Goal: Contribute content

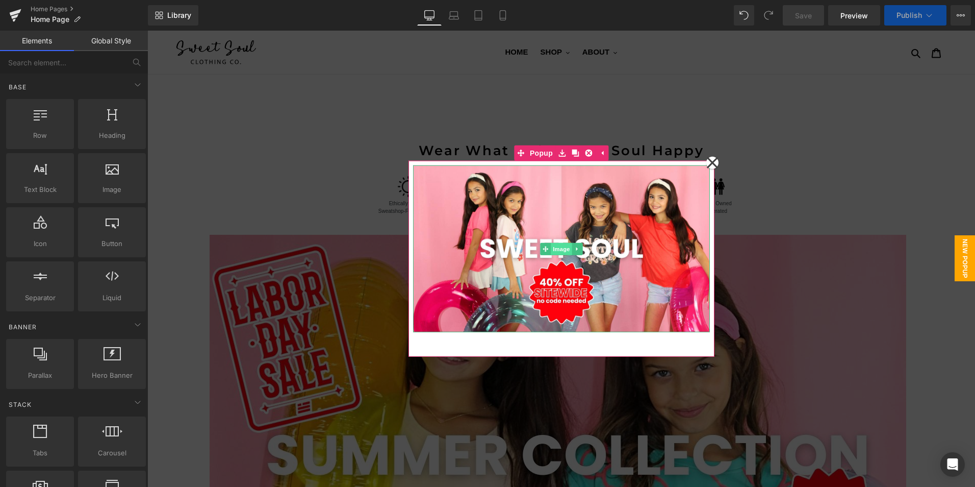
click at [558, 245] on span "Image" at bounding box center [561, 248] width 21 height 12
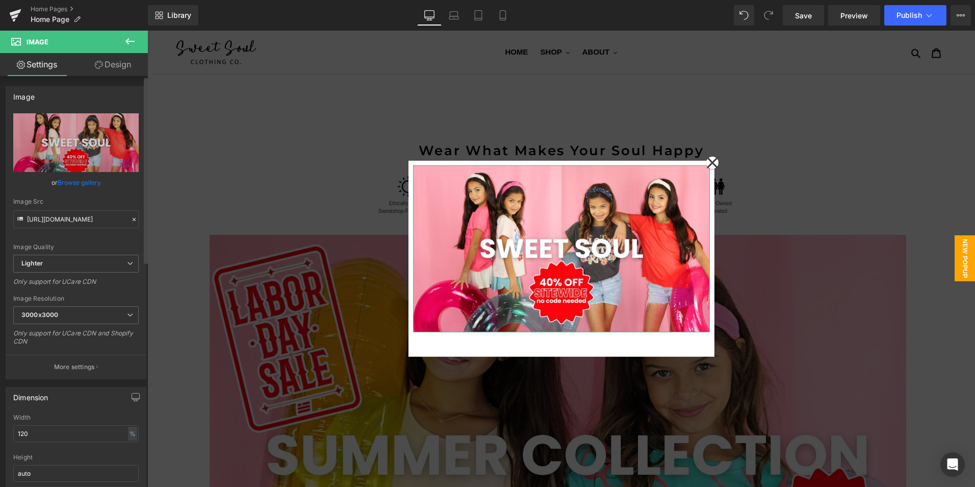
click at [91, 183] on link "Browse gallery" at bounding box center [79, 182] width 43 height 18
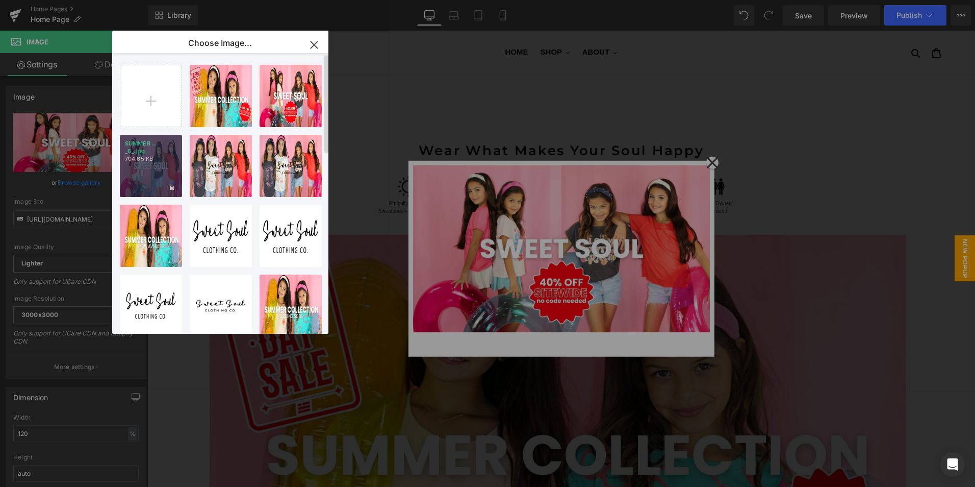
click at [169, 171] on div "SUMMER ... _6_.jpg 704.65 KB" at bounding box center [151, 166] width 62 height 62
type input "[URL][DOMAIN_NAME]"
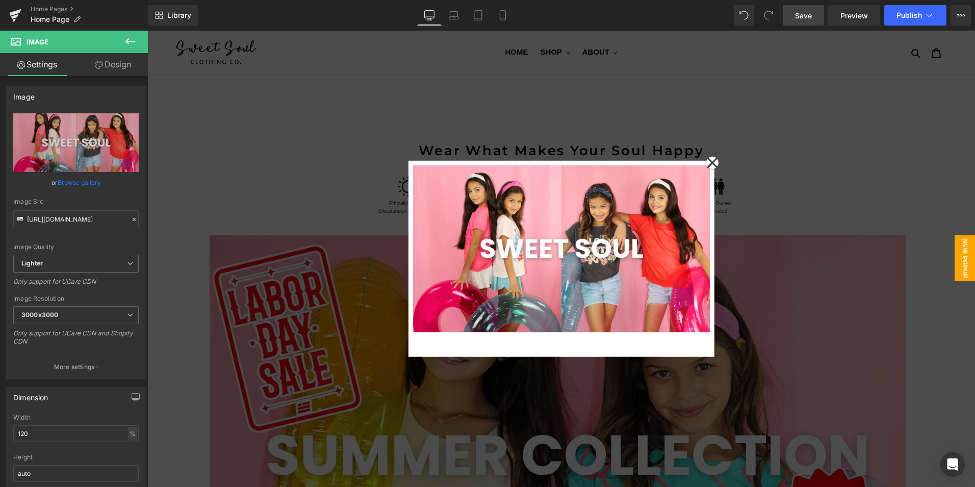
click at [811, 18] on span "Save" at bounding box center [803, 15] width 17 height 11
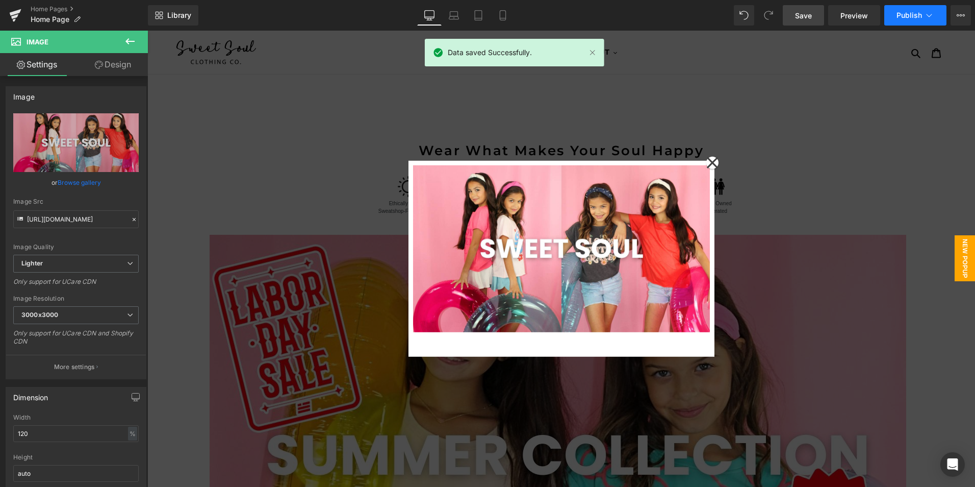
click at [905, 17] on span "Publish" at bounding box center [909, 15] width 25 height 8
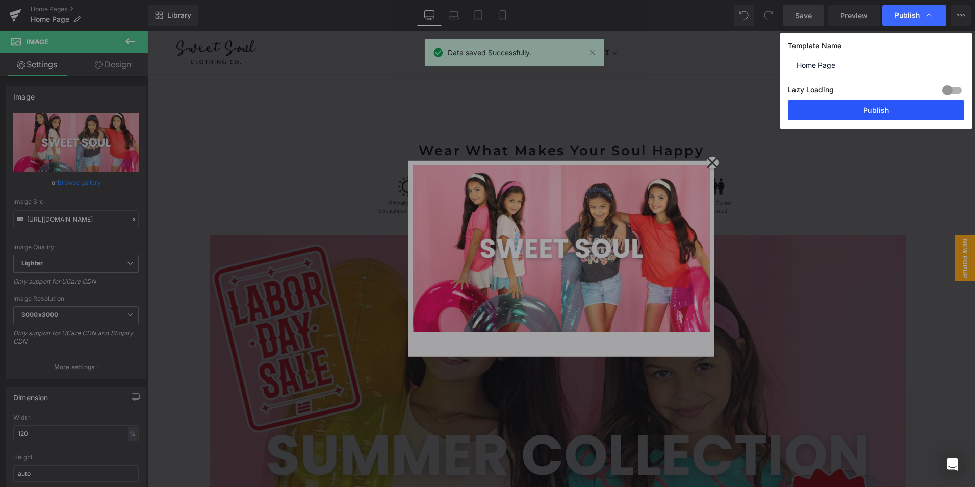
click at [864, 107] on button "Publish" at bounding box center [876, 110] width 176 height 20
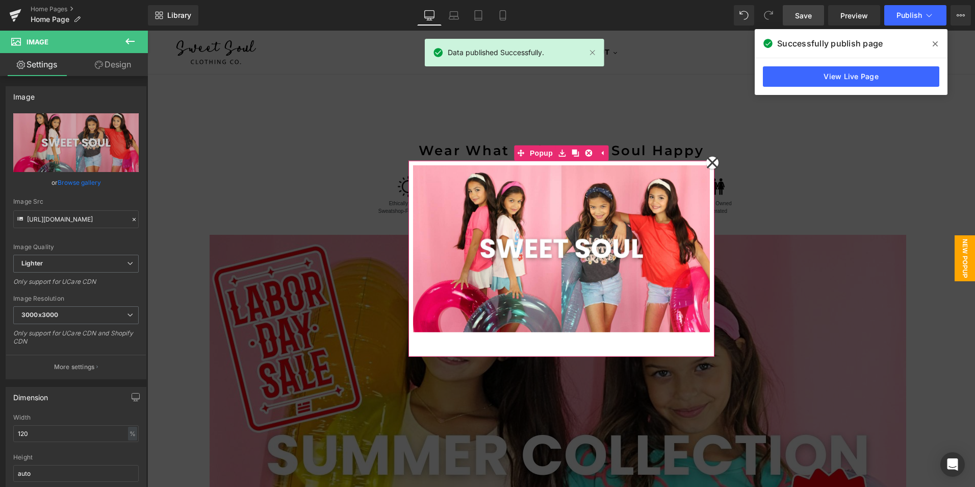
click at [713, 158] on icon at bounding box center [711, 162] width 11 height 11
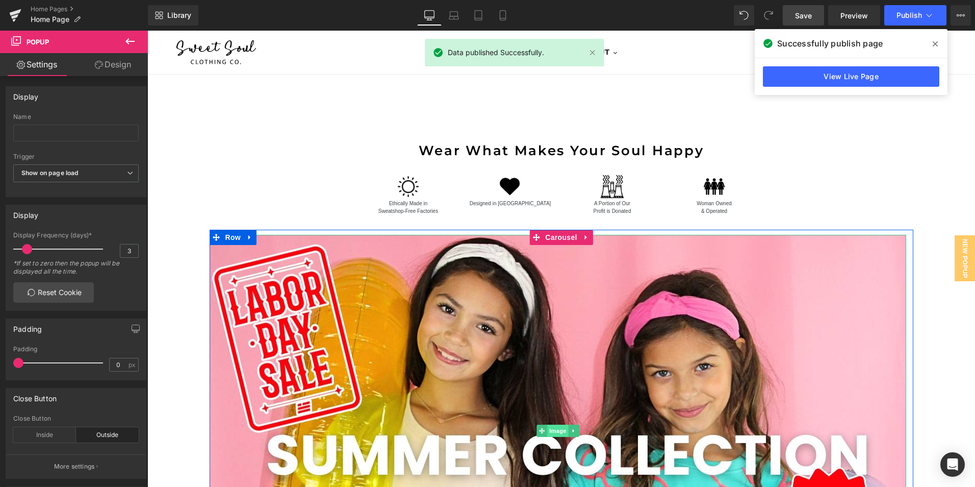
click at [556, 433] on span "Image" at bounding box center [557, 430] width 21 height 12
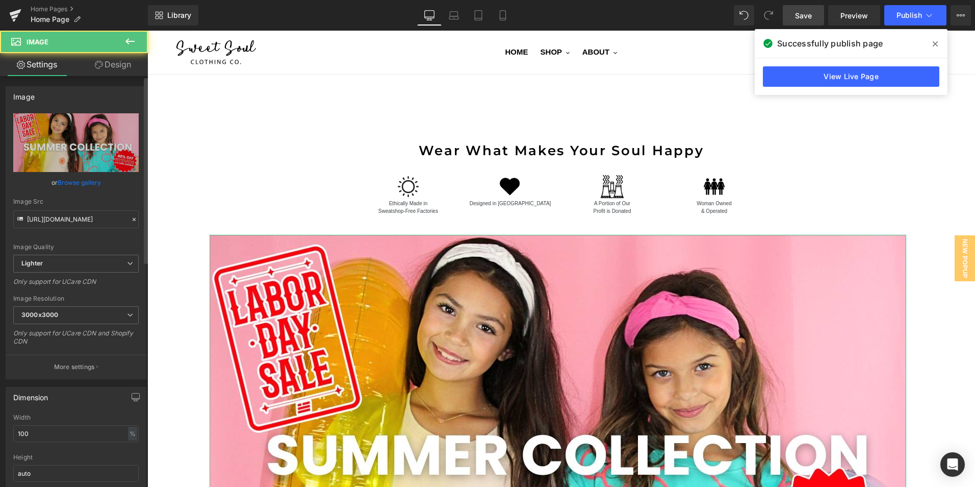
click at [73, 182] on link "Browse gallery" at bounding box center [79, 182] width 43 height 18
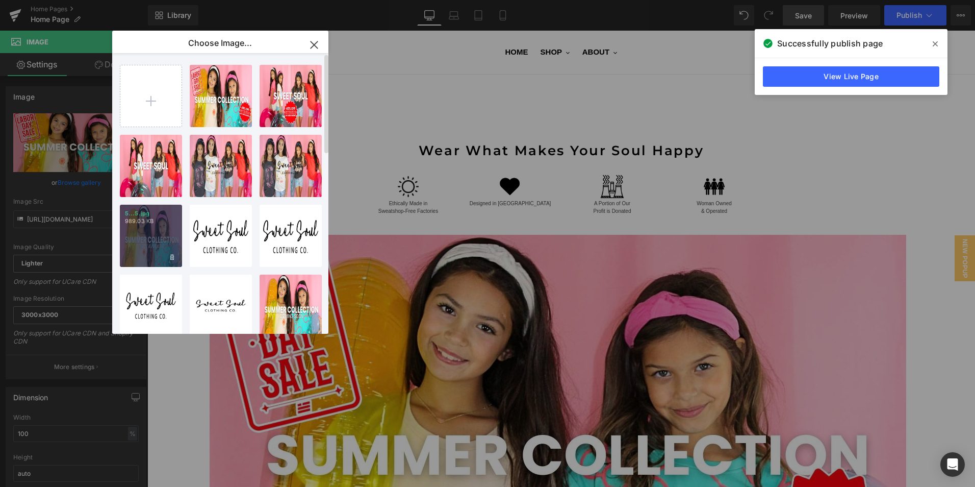
click at [165, 231] on div "5...5.jpg 989.03 KB" at bounding box center [151, 235] width 62 height 62
type input "[URL][DOMAIN_NAME]"
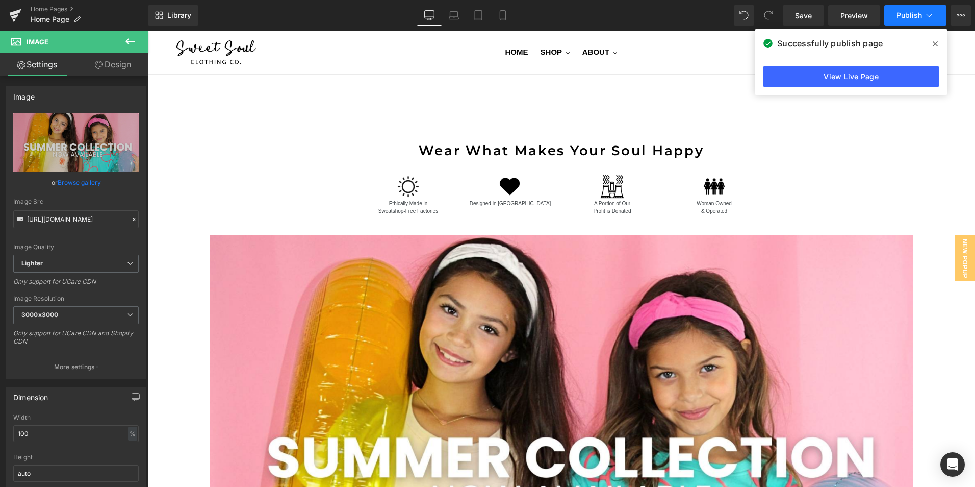
drag, startPoint x: 801, startPoint y: 16, endPoint x: 900, endPoint y: 16, distance: 99.4
click at [801, 16] on span "Save" at bounding box center [803, 15] width 17 height 11
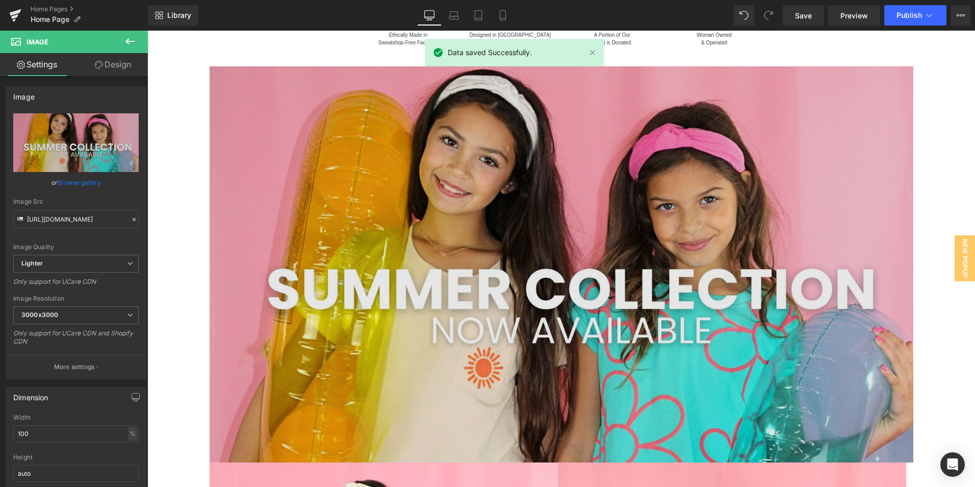
scroll to position [255, 0]
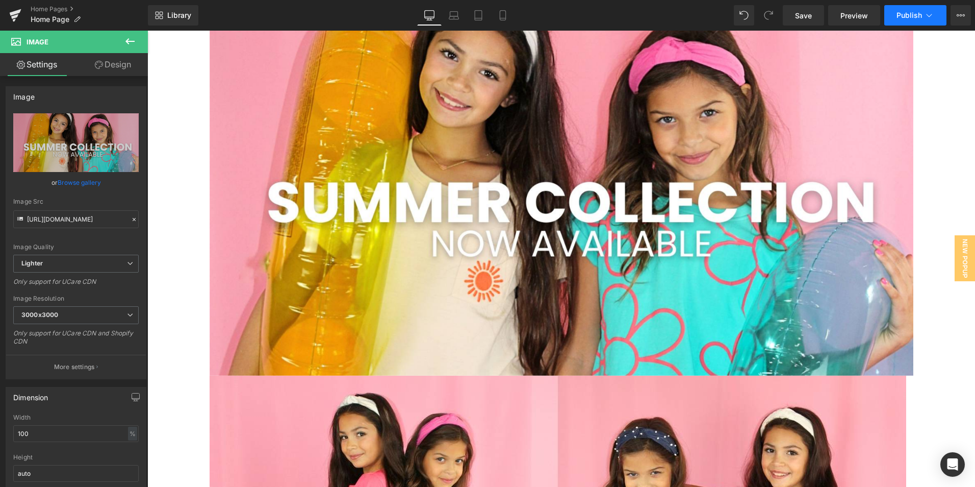
click at [913, 13] on span "Publish" at bounding box center [909, 15] width 25 height 8
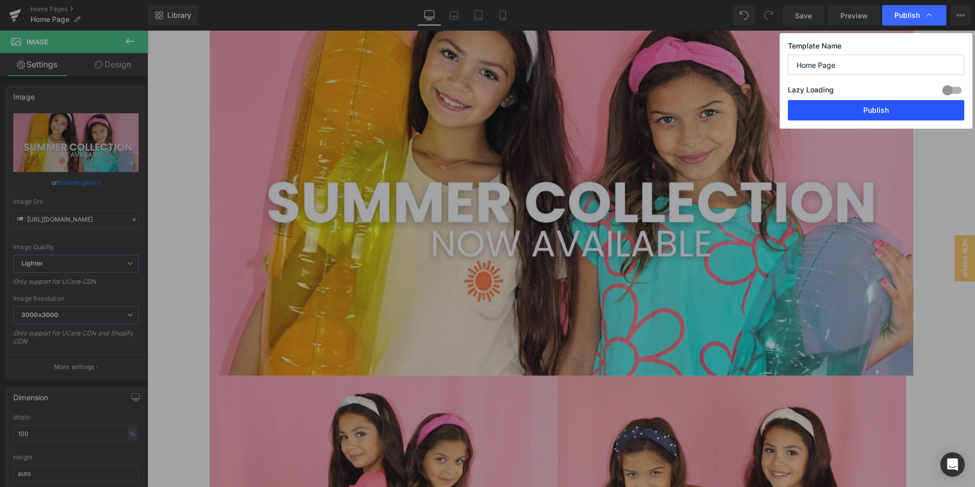
click at [855, 111] on button "Publish" at bounding box center [876, 110] width 176 height 20
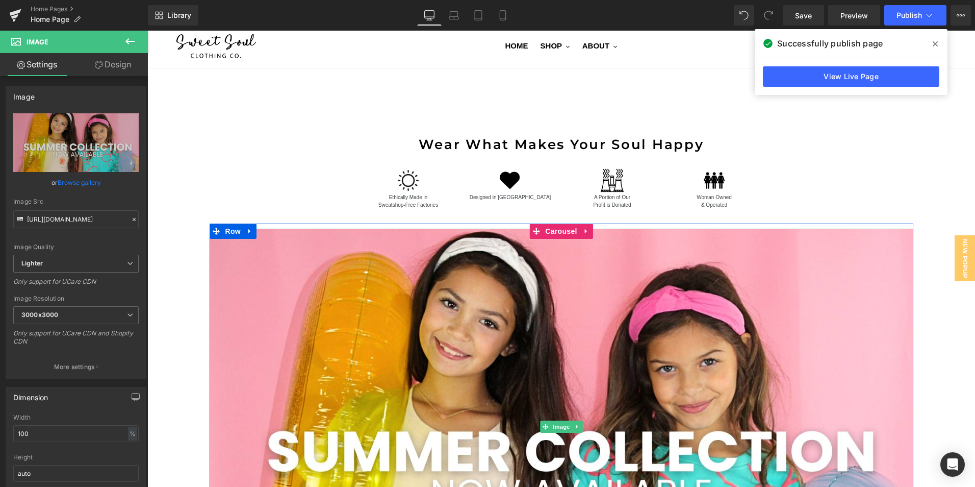
scroll to position [0, 0]
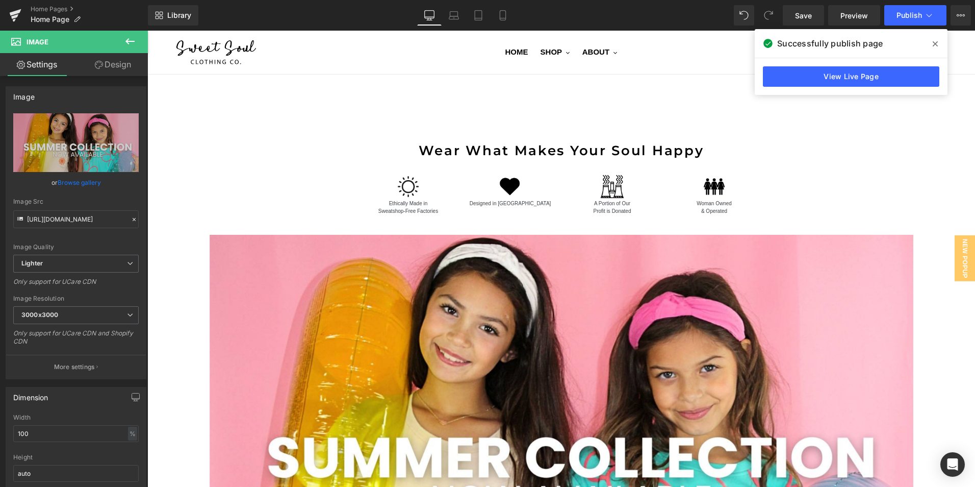
click at [936, 43] on icon at bounding box center [935, 43] width 5 height 5
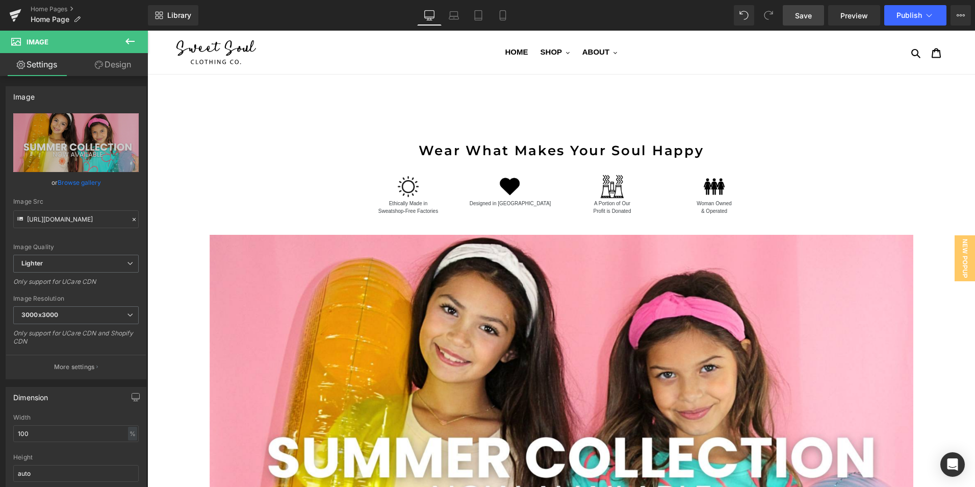
click at [799, 14] on span "Save" at bounding box center [803, 15] width 17 height 11
click at [37, 6] on link "Home Pages" at bounding box center [89, 9] width 117 height 8
